Goal: Submit feedback/report problem: Submit feedback/report problem

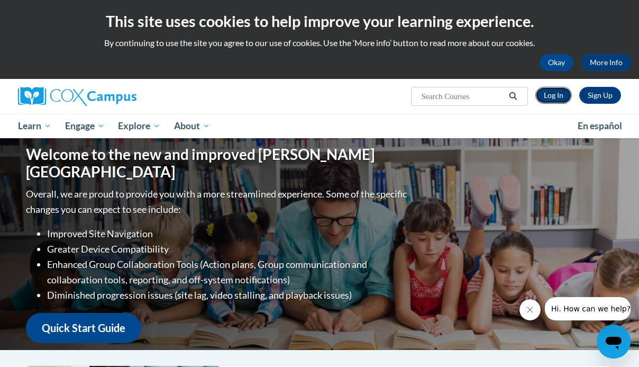
click at [552, 96] on link "Log In" at bounding box center [554, 95] width 37 height 17
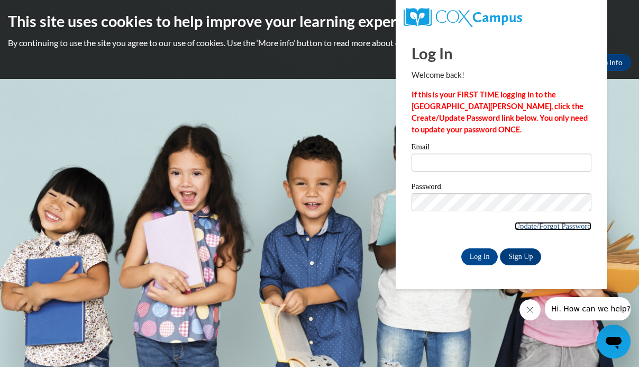
click at [564, 224] on link "Update/Forgot Password" at bounding box center [553, 226] width 77 height 8
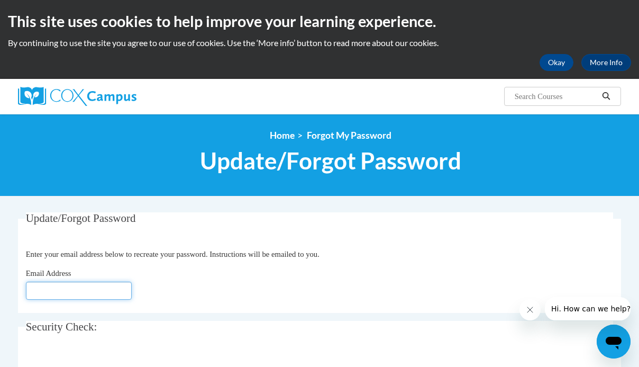
click at [48, 288] on input "Email Address" at bounding box center [79, 291] width 106 height 18
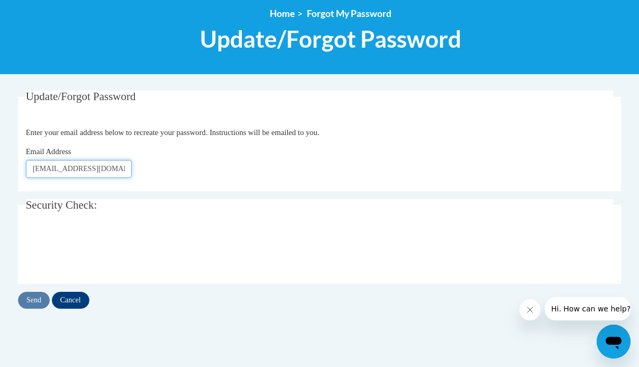
scroll to position [125, 0]
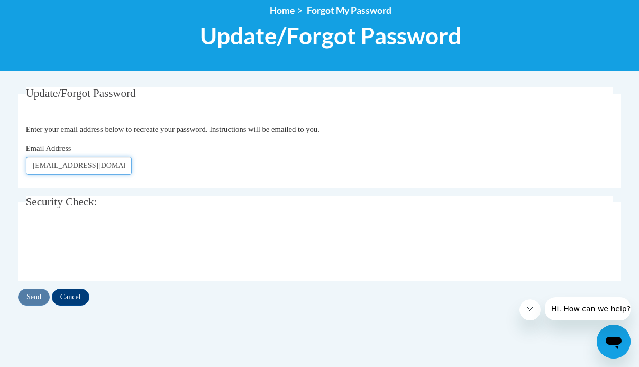
type input "[EMAIL_ADDRESS][DOMAIN_NAME]"
click at [33, 297] on input "Send" at bounding box center [34, 296] width 32 height 17
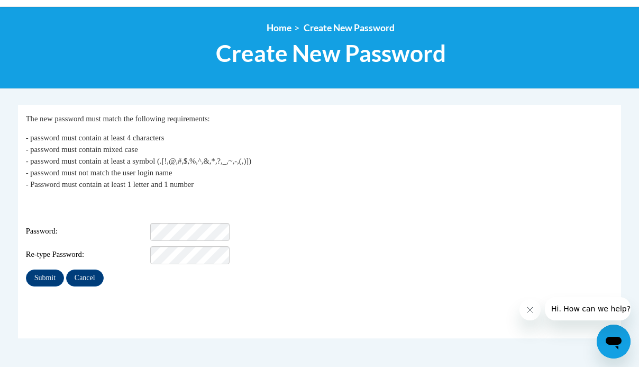
scroll to position [110, 0]
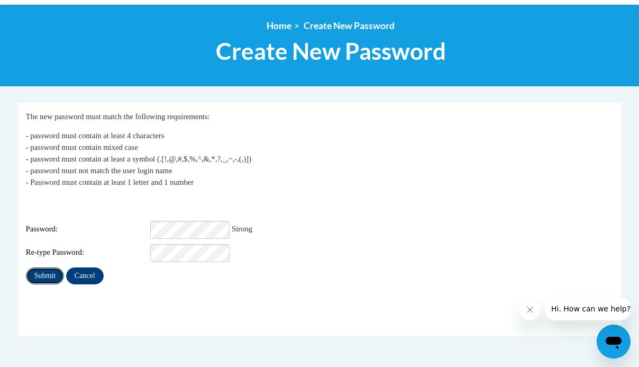
click at [44, 269] on input "Submit" at bounding box center [45, 275] width 38 height 17
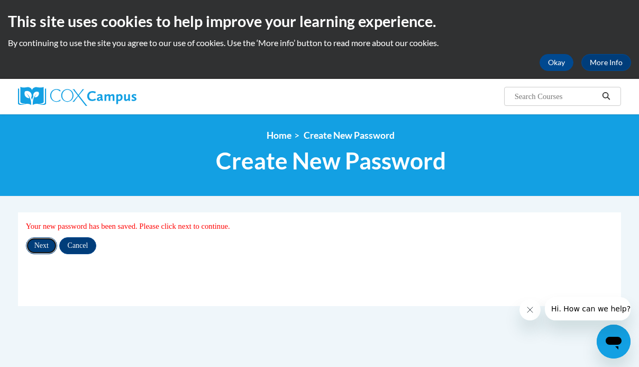
click at [45, 243] on input "Next" at bounding box center [41, 245] width 31 height 17
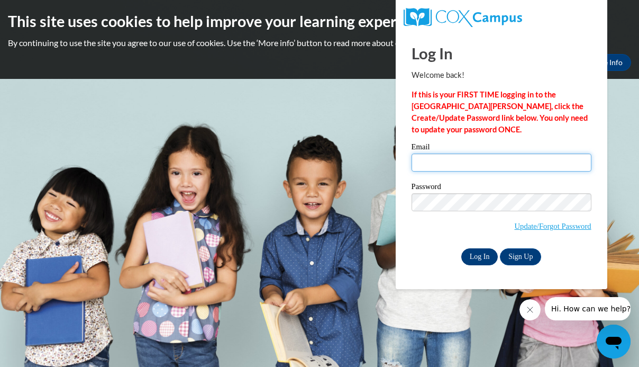
type input "[EMAIL_ADDRESS][DOMAIN_NAME]"
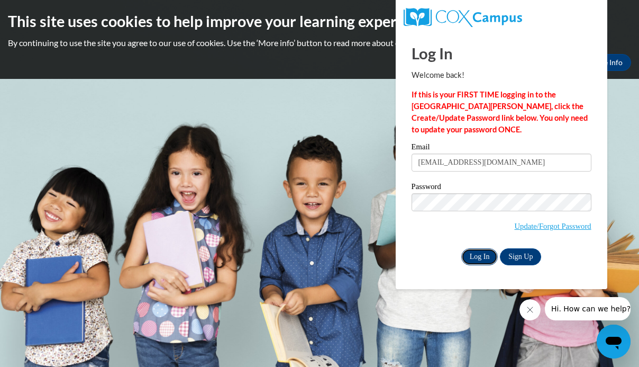
click at [478, 253] on input "Log In" at bounding box center [479, 256] width 37 height 17
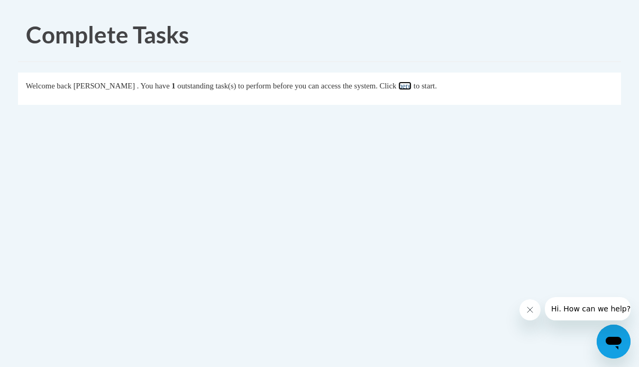
click at [412, 84] on link "here" at bounding box center [404, 85] width 13 height 8
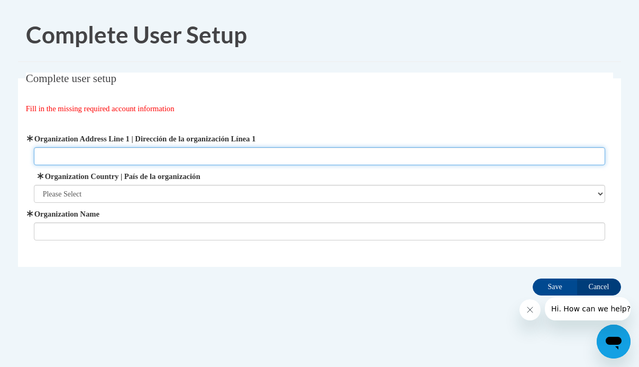
click at [55, 155] on input "Organization Address Line 1 | Dirección de la organización Línea 1" at bounding box center [320, 156] width 572 height 18
type input "[STREET_ADDRESS][PERSON_NAME]"
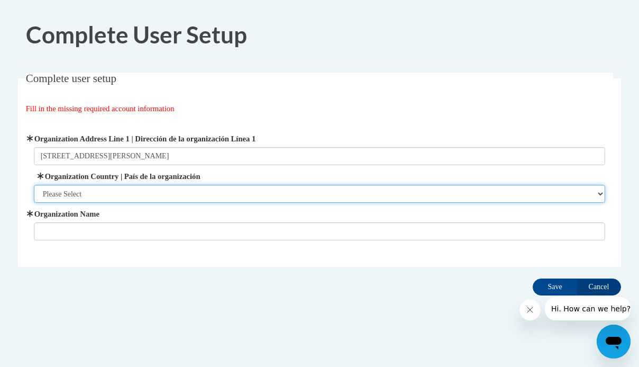
click at [62, 190] on select "Please Select [GEOGRAPHIC_DATA] | [GEOGRAPHIC_DATA] Outside of [GEOGRAPHIC_DATA…" at bounding box center [320, 194] width 572 height 18
select select "ad49bcad-a171-4b2e-b99c-48b446064914"
click at [34, 185] on select "Please Select [GEOGRAPHIC_DATA] | [GEOGRAPHIC_DATA] Outside of [GEOGRAPHIC_DATA…" at bounding box center [320, 194] width 572 height 18
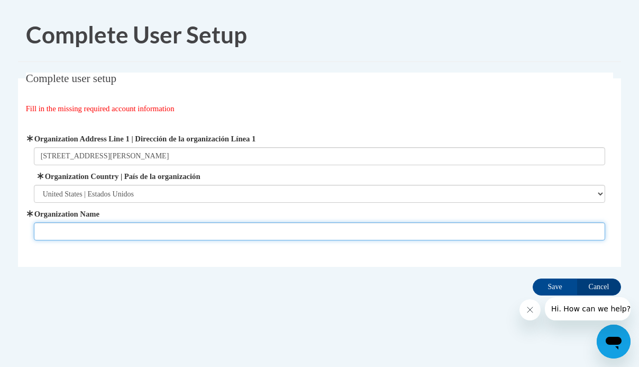
click at [58, 229] on input "Organization Name" at bounding box center [320, 231] width 572 height 18
type input "[GEOGRAPHIC_DATA] [GEOGRAPHIC_DATA]"
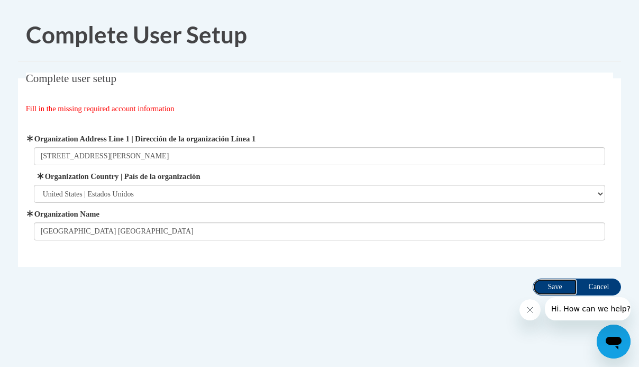
click at [552, 286] on input "Save" at bounding box center [555, 286] width 44 height 17
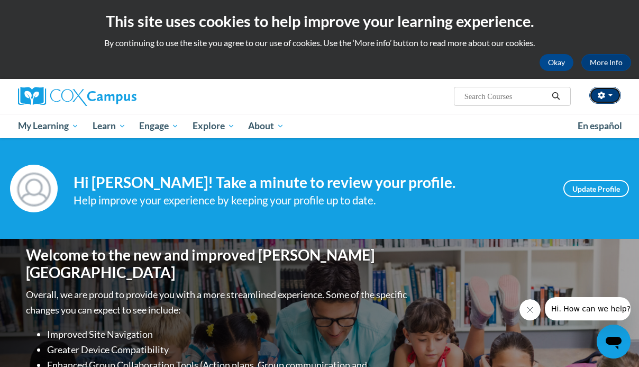
click at [616, 95] on button "button" at bounding box center [606, 95] width 32 height 17
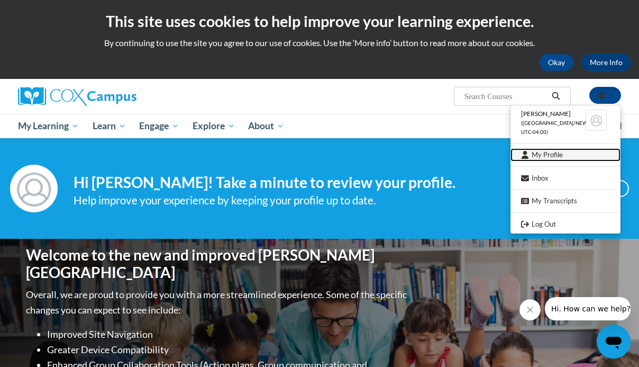
click at [552, 156] on link "My Profile" at bounding box center [566, 154] width 110 height 13
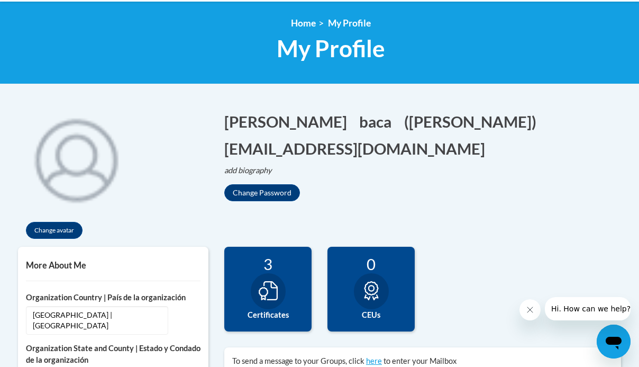
scroll to position [134, 0]
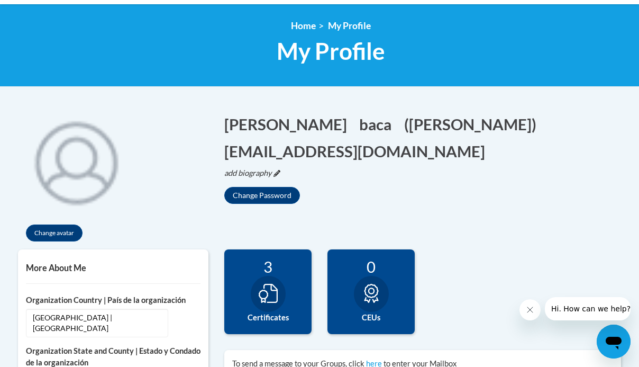
click at [249, 168] on icon "add biography" at bounding box center [248, 172] width 48 height 9
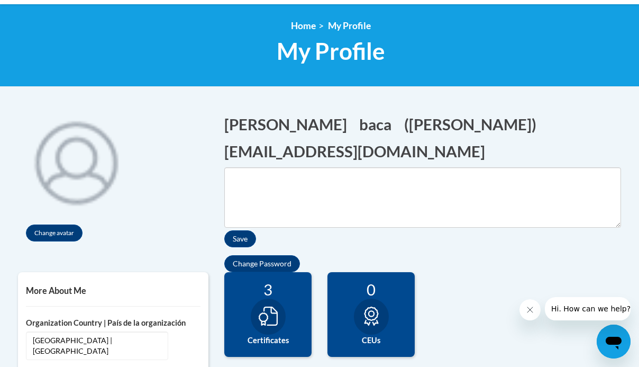
click at [168, 128] on div "Change avatar" at bounding box center [113, 176] width 191 height 147
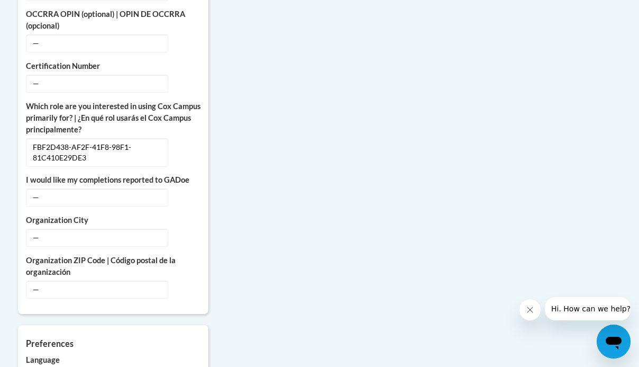
scroll to position [597, 0]
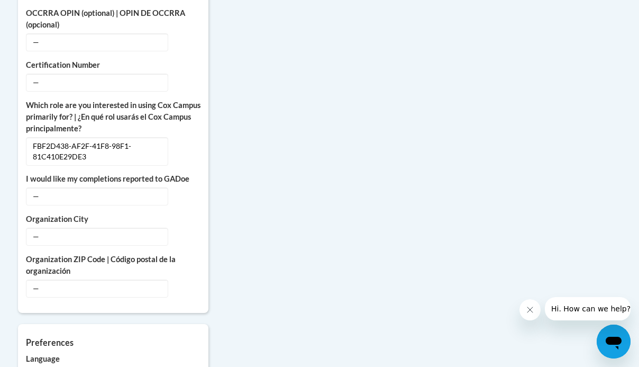
click at [617, 340] on icon "Open messaging window" at bounding box center [614, 343] width 16 height 13
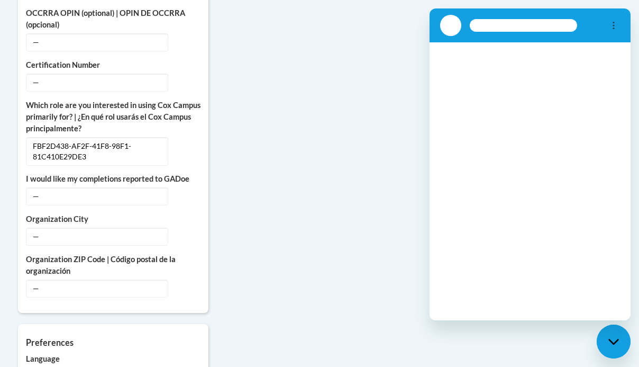
scroll to position [0, 0]
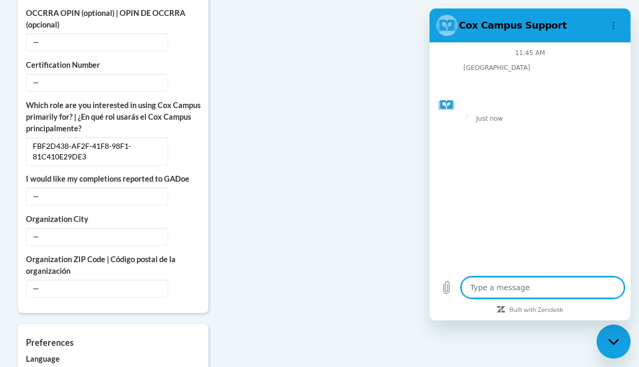
click at [481, 287] on textarea at bounding box center [542, 287] width 163 height 21
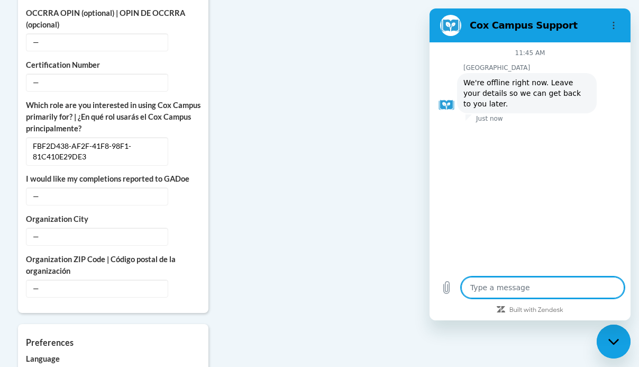
type textarea "x"
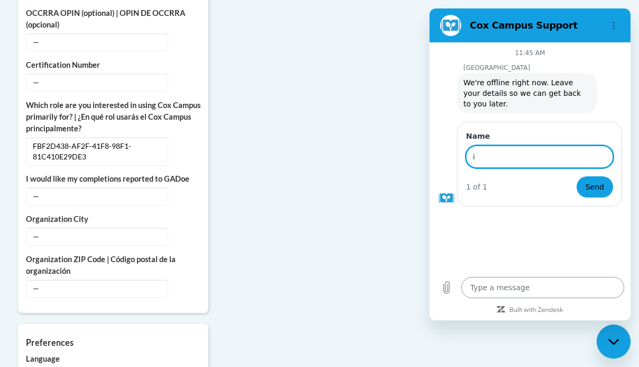
type input "i"
type input "[PERSON_NAME]"
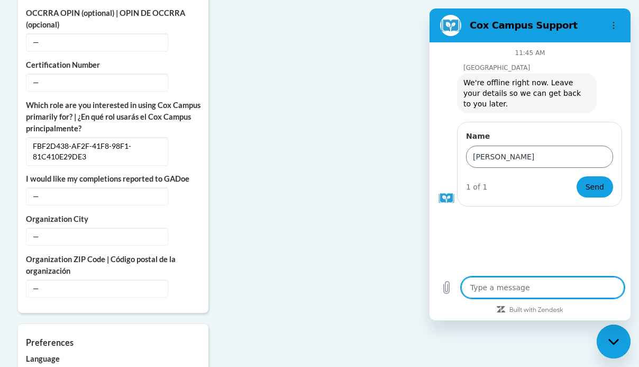
click at [478, 287] on textarea at bounding box center [542, 287] width 163 height 21
type textarea "i"
type textarea "x"
type textarea "i"
type textarea "x"
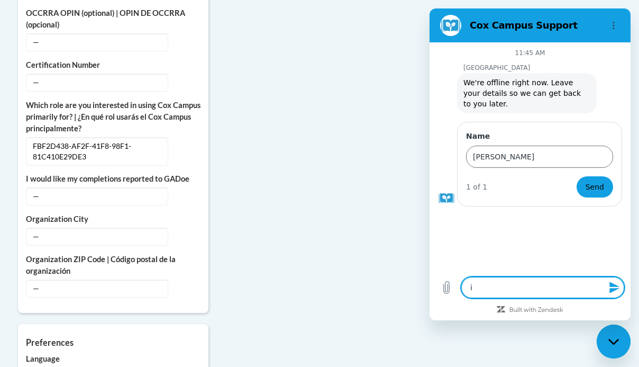
type textarea "i w"
type textarea "x"
type textarea "i wo"
type textarea "x"
type textarea "i wou"
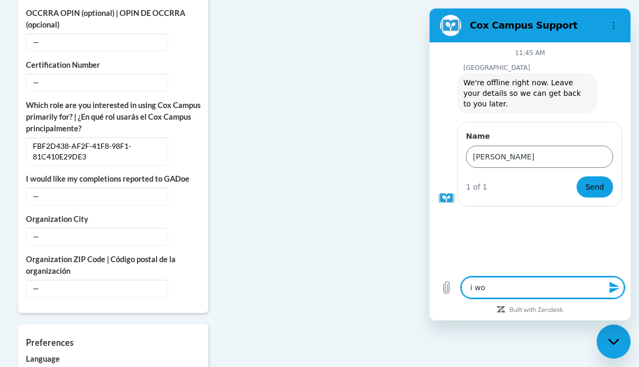
type textarea "x"
type textarea "i woul"
type textarea "x"
type textarea "i would"
type textarea "x"
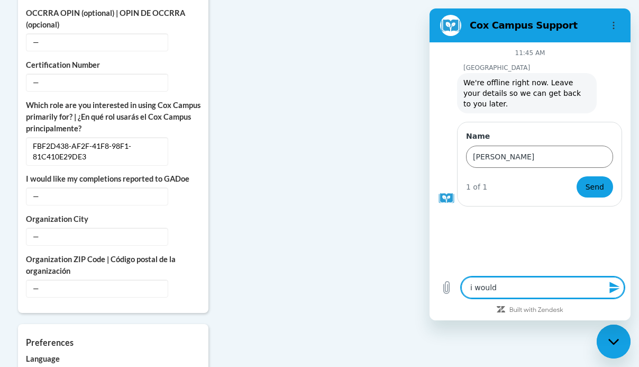
type textarea "i would"
type textarea "x"
type textarea "i would l"
type textarea "x"
type textarea "i would li"
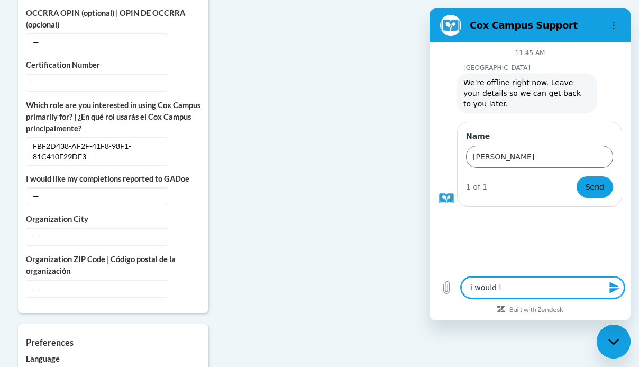
type textarea "x"
type textarea "i would lik"
type textarea "x"
type textarea "i would like"
type textarea "x"
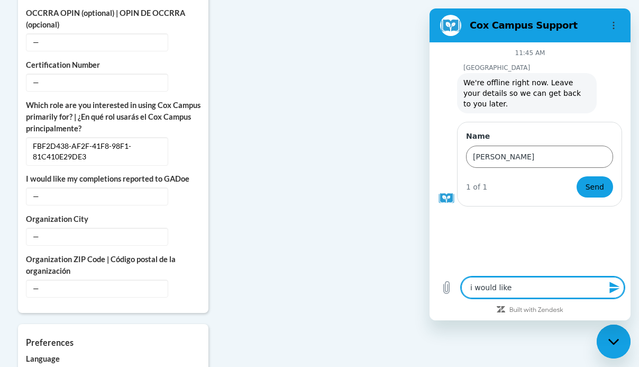
type textarea "i would like"
type textarea "x"
type textarea "i would like t"
type textarea "x"
type textarea "i would like to"
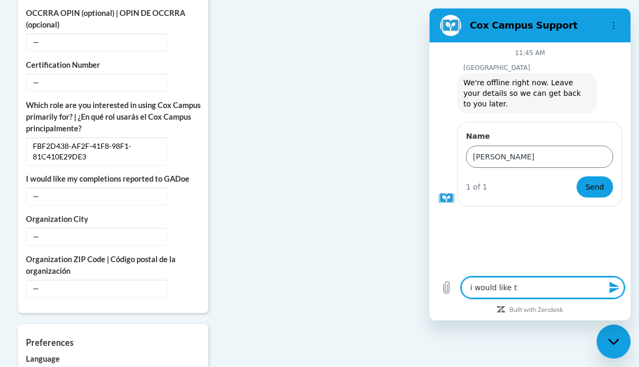
type textarea "x"
type textarea "i would like to"
type textarea "x"
type textarea "i would like to c"
type textarea "x"
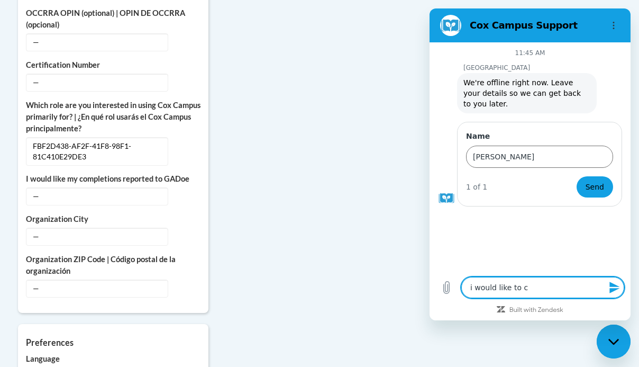
type textarea "i would like to ch"
type textarea "x"
type textarea "i would like to cha"
type textarea "x"
type textarea "i would like to [PERSON_NAME]"
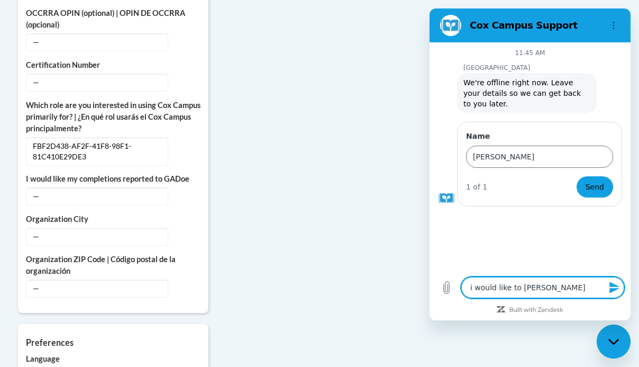
type textarea "x"
type textarea "i would like to chang"
type textarea "x"
type textarea "i would like to change"
type textarea "x"
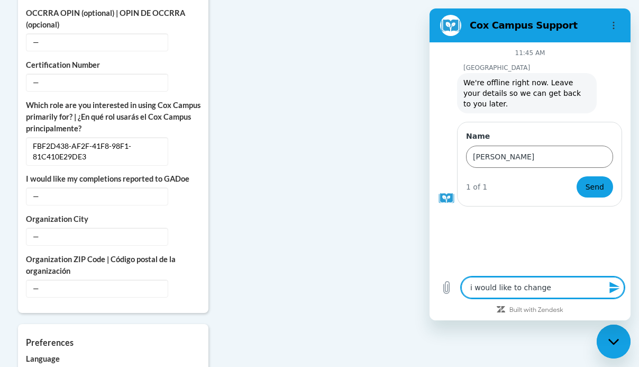
type textarea "i would like to change"
type textarea "x"
type textarea "i would like to change m"
type textarea "x"
type textarea "i would like to change my"
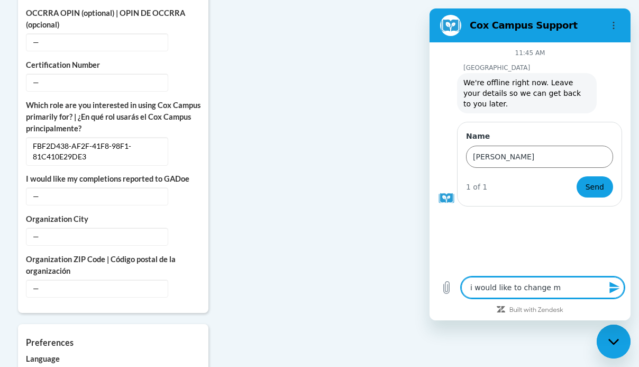
type textarea "x"
type textarea "i would like to change m"
type textarea "x"
type textarea "i would like to change"
type textarea "x"
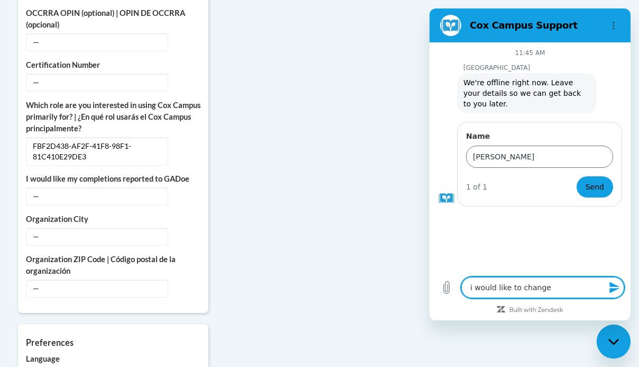
type textarea "i would like to change"
type textarea "x"
type textarea "i would like to chang"
type textarea "x"
type textarea "i would like to [PERSON_NAME]"
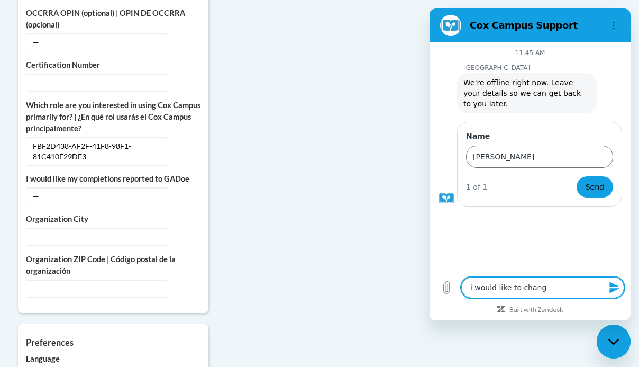
type textarea "x"
type textarea "i would like to cha"
type textarea "x"
type textarea "i would like to ch"
type textarea "x"
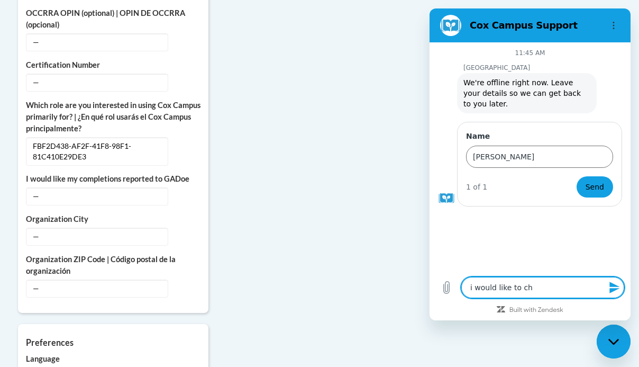
type textarea "i would like to c"
type textarea "x"
type textarea "i would like to"
type textarea "x"
type textarea "i would like to u"
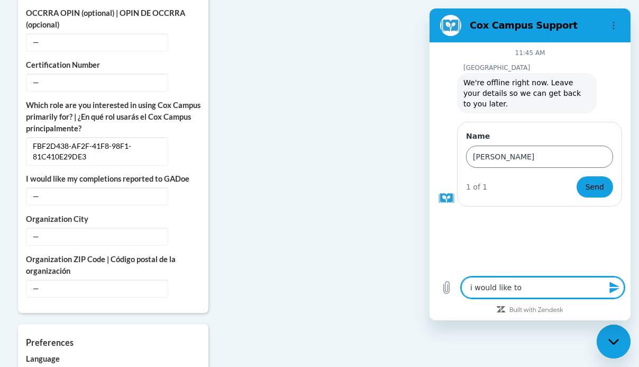
type textarea "x"
type textarea "i would like to up"
type textarea "x"
type textarea "i would like to upd"
type textarea "x"
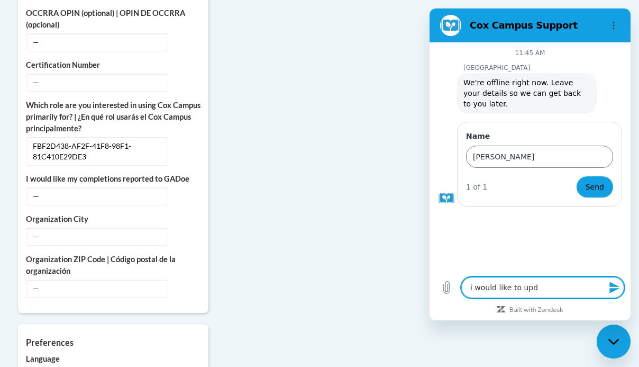
type textarea "i would like to upda"
type textarea "x"
type textarea "i would like to updat"
type textarea "x"
type textarea "i would like to update"
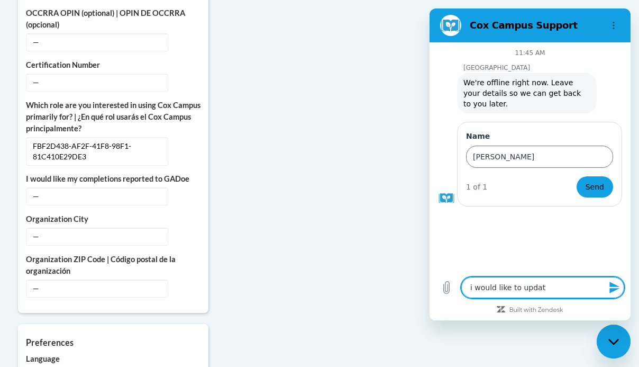
type textarea "x"
type textarea "i would like to update"
type textarea "x"
type textarea "i would like to update m"
type textarea "x"
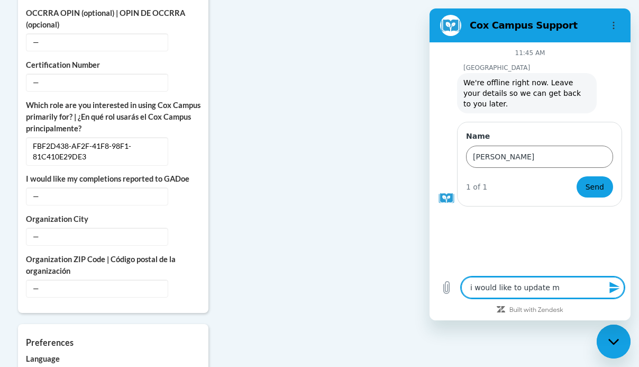
type textarea "i would like to update my"
type textarea "x"
type textarea "i would like to update my"
type textarea "x"
type textarea "i would like to update my l"
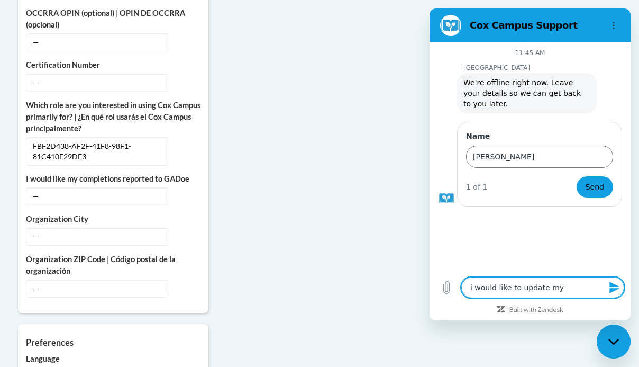
type textarea "x"
type textarea "i would like to update my la"
type textarea "x"
type textarea "i would like to update my las"
type textarea "x"
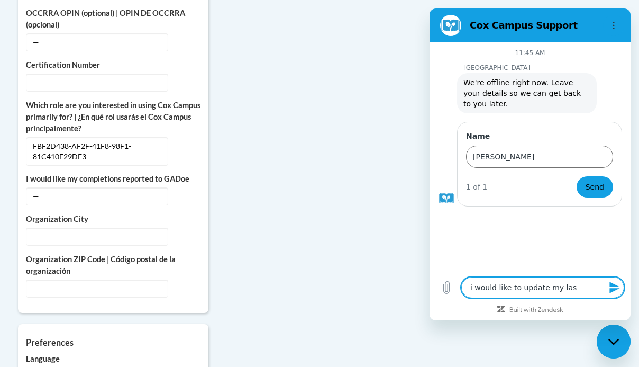
type textarea "i would like to update my last"
type textarea "x"
type textarea "i would like to update my last"
type textarea "x"
type textarea "i would like to update my last n"
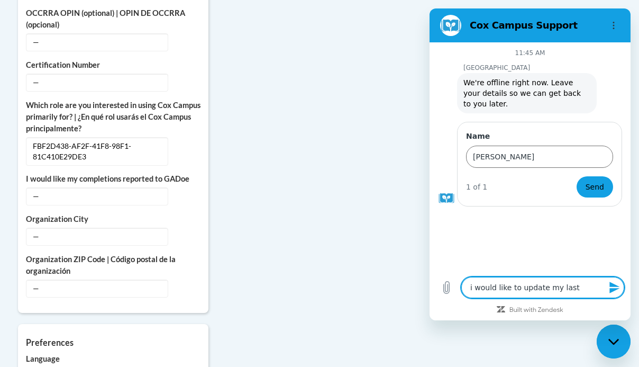
type textarea "x"
type textarea "i would like to update my last na"
type textarea "x"
type textarea "i would like to update my last nam"
type textarea "x"
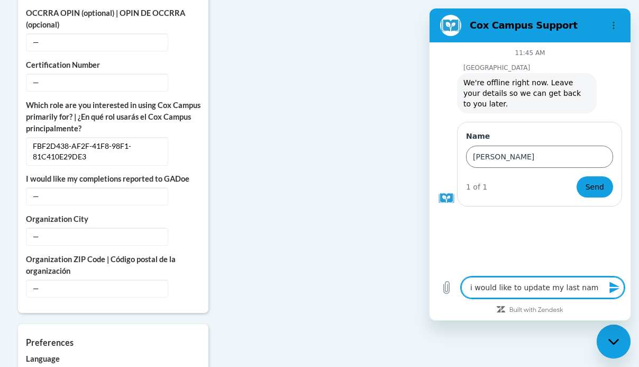
type textarea "i would like to update my last name"
type textarea "x"
type textarea "i would like to update my last name,"
type textarea "x"
type textarea "i would like to update my last name,"
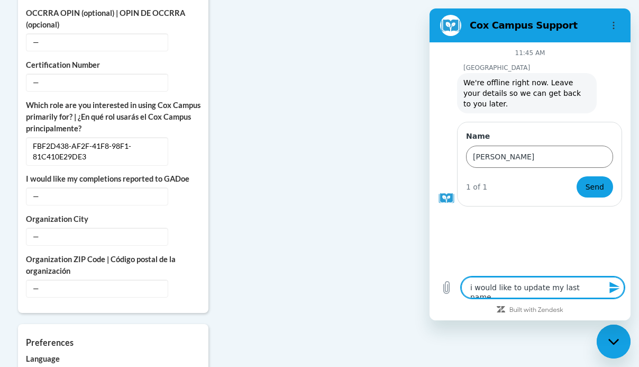
type textarea "x"
type textarea "i would like to update my last name, p"
type textarea "x"
type textarea "i would like to update my last name, pl"
type textarea "x"
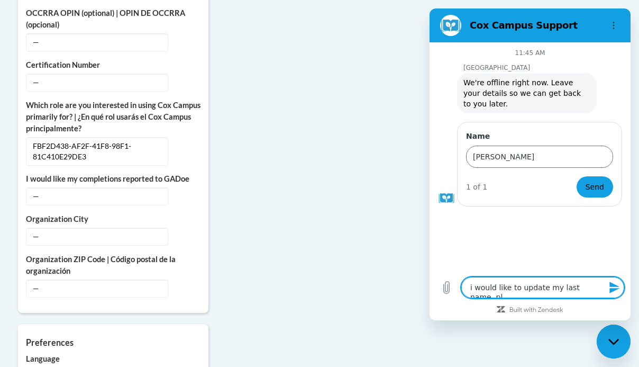
type textarea "i would like to update my last name, ple"
type textarea "x"
type textarea "i would like to update my last name, plea"
type textarea "x"
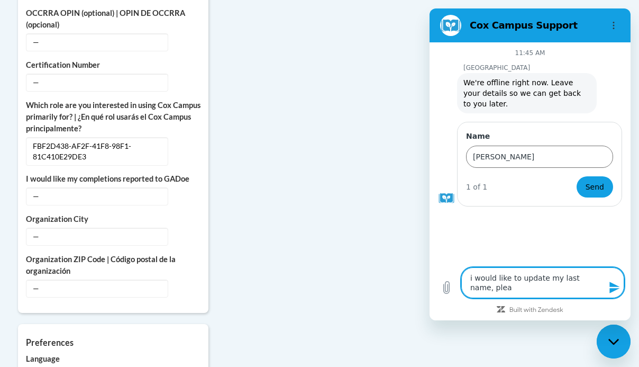
type textarea "i would like to update my last name, pleas"
type textarea "x"
type textarea "i would like to update my last name, please"
type textarea "x"
type textarea "i would like to update my last name, please"
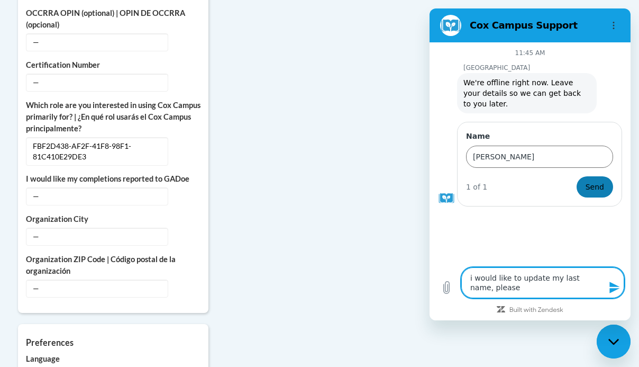
click at [597, 186] on span "Send" at bounding box center [595, 186] width 19 height 13
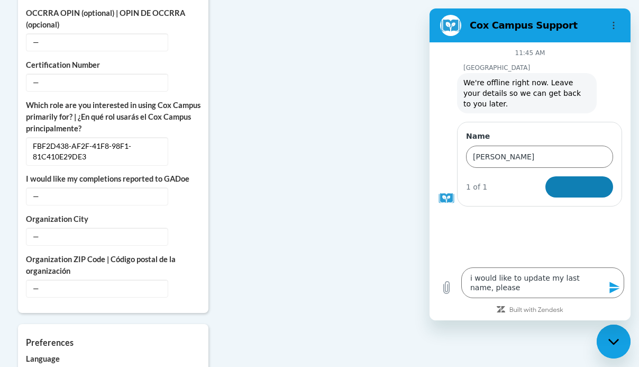
type textarea "x"
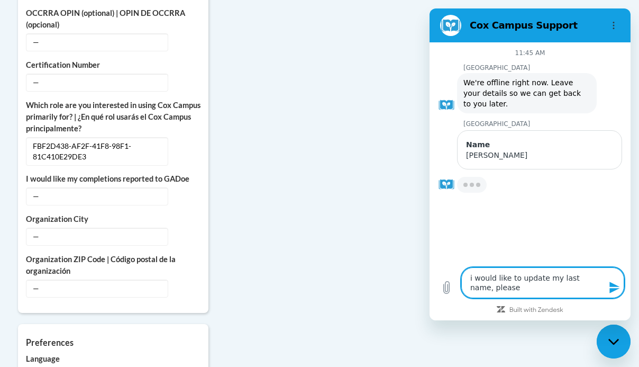
click at [613, 287] on icon "Send message" at bounding box center [615, 287] width 13 height 13
type textarea "x"
